Goal: Task Accomplishment & Management: Manage account settings

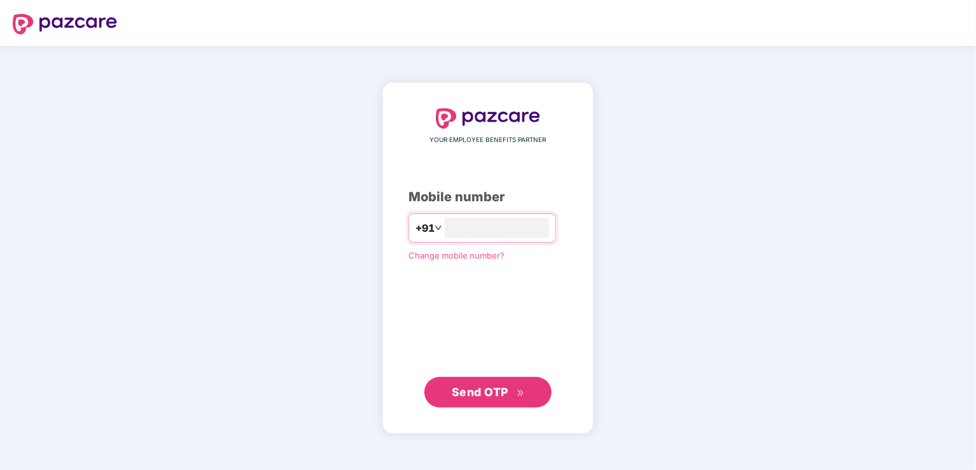
type input "**********"
click at [491, 395] on span "Send OTP" at bounding box center [480, 391] width 57 height 13
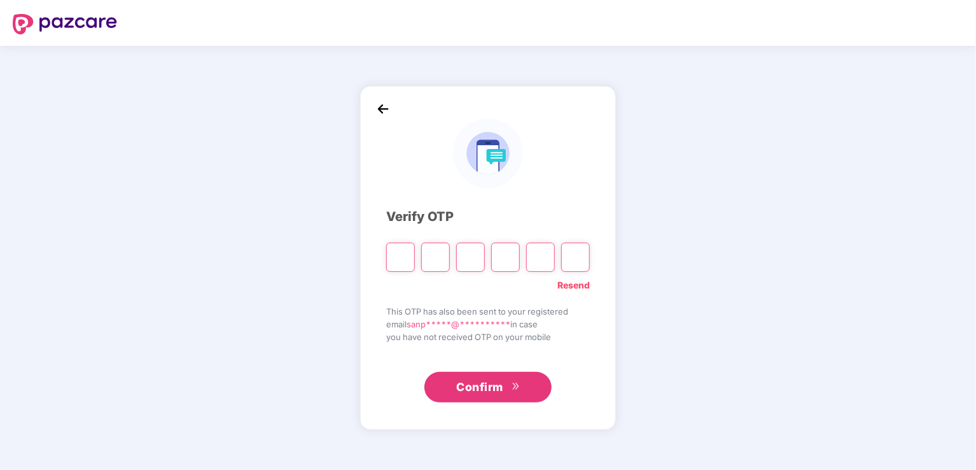
type input "*"
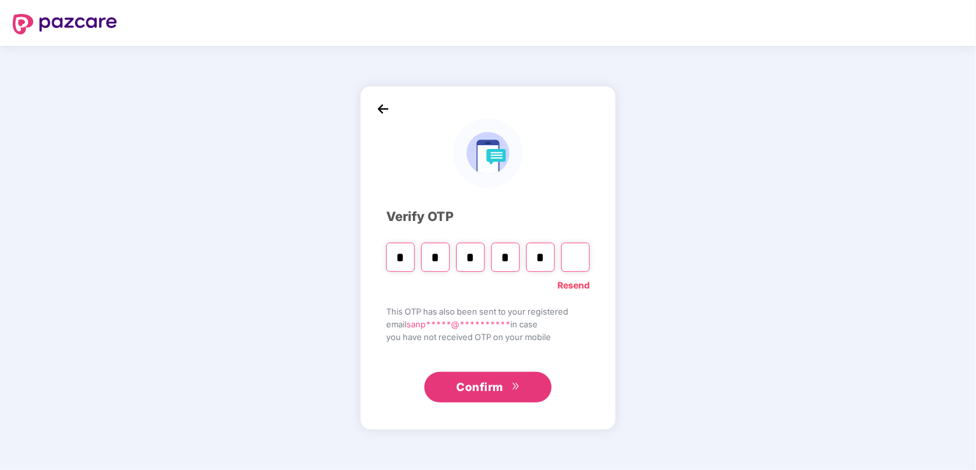
type input "*"
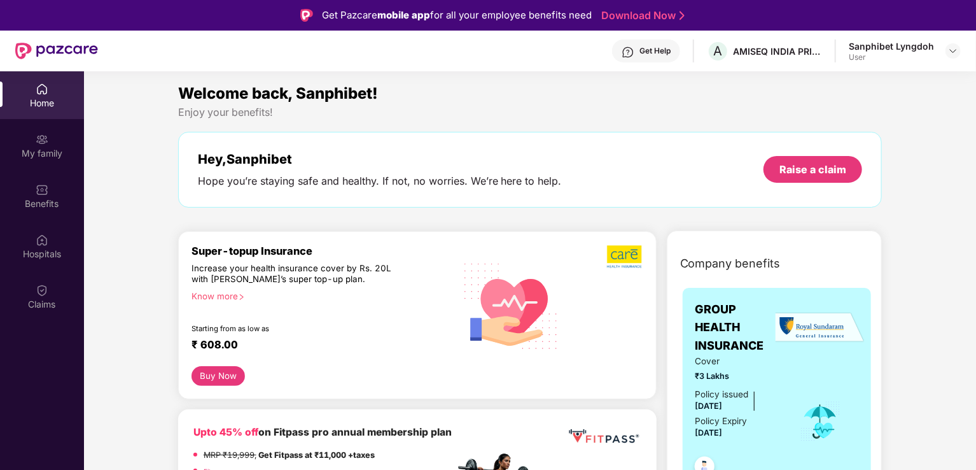
click at [871, 51] on div "Sanphibet Lyngdoh" at bounding box center [891, 46] width 85 height 12
click at [949, 52] on img at bounding box center [953, 51] width 10 height 10
click at [868, 121] on div "Sanphibet Lyngdoh" at bounding box center [888, 116] width 85 height 12
click at [44, 186] on img at bounding box center [42, 189] width 13 height 13
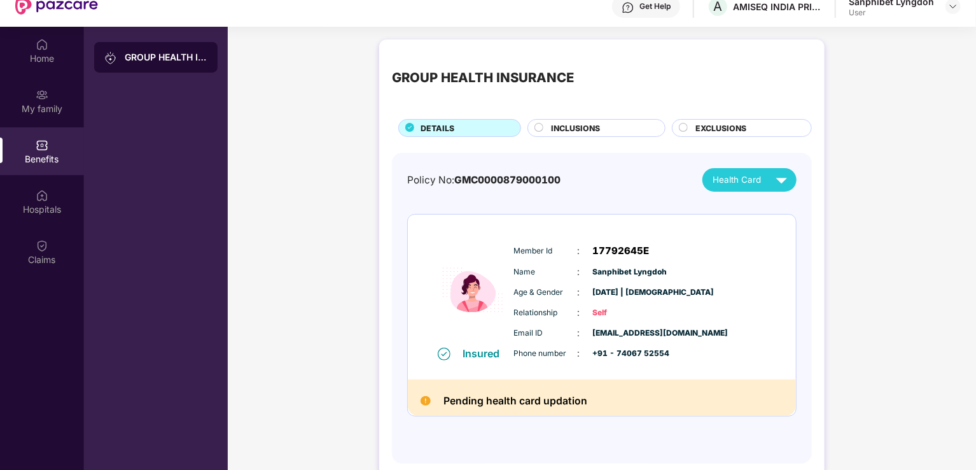
scroll to position [64, 0]
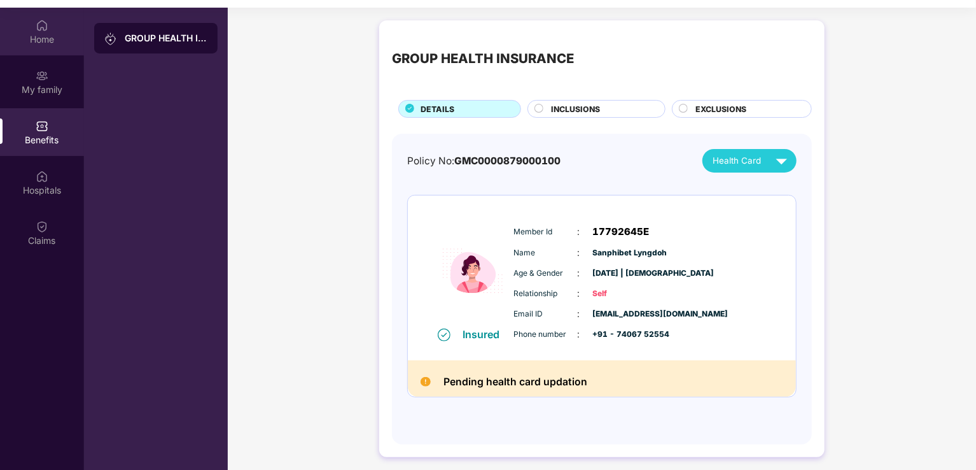
click at [41, 46] on div "Home" at bounding box center [42, 32] width 84 height 48
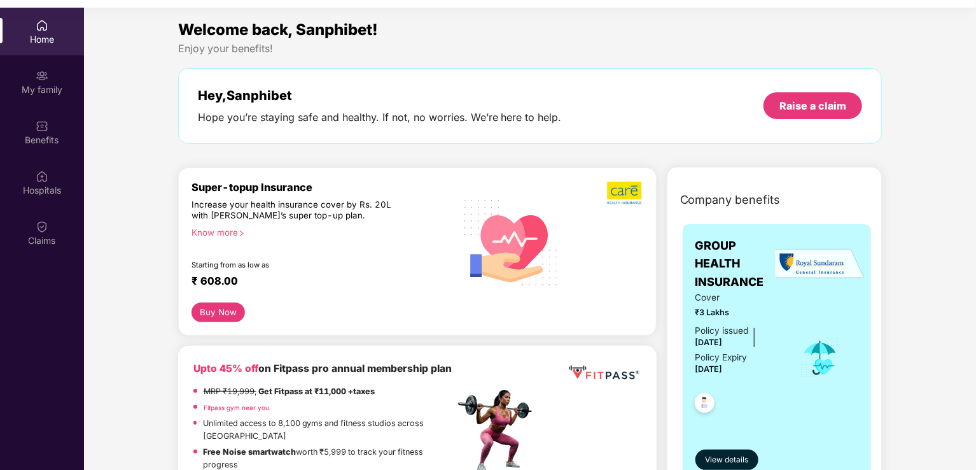
scroll to position [0, 0]
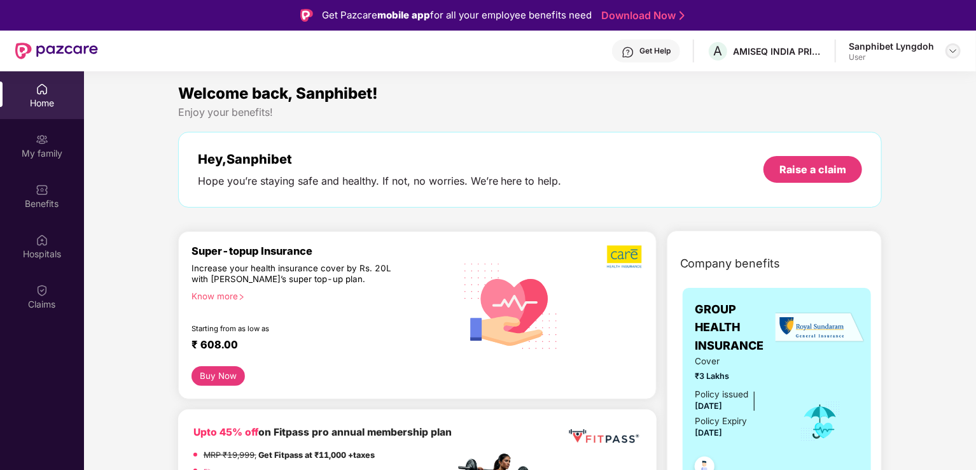
click at [951, 49] on img at bounding box center [953, 51] width 10 height 10
click at [833, 84] on div "Logout" at bounding box center [893, 81] width 165 height 25
